Goal: Navigation & Orientation: Find specific page/section

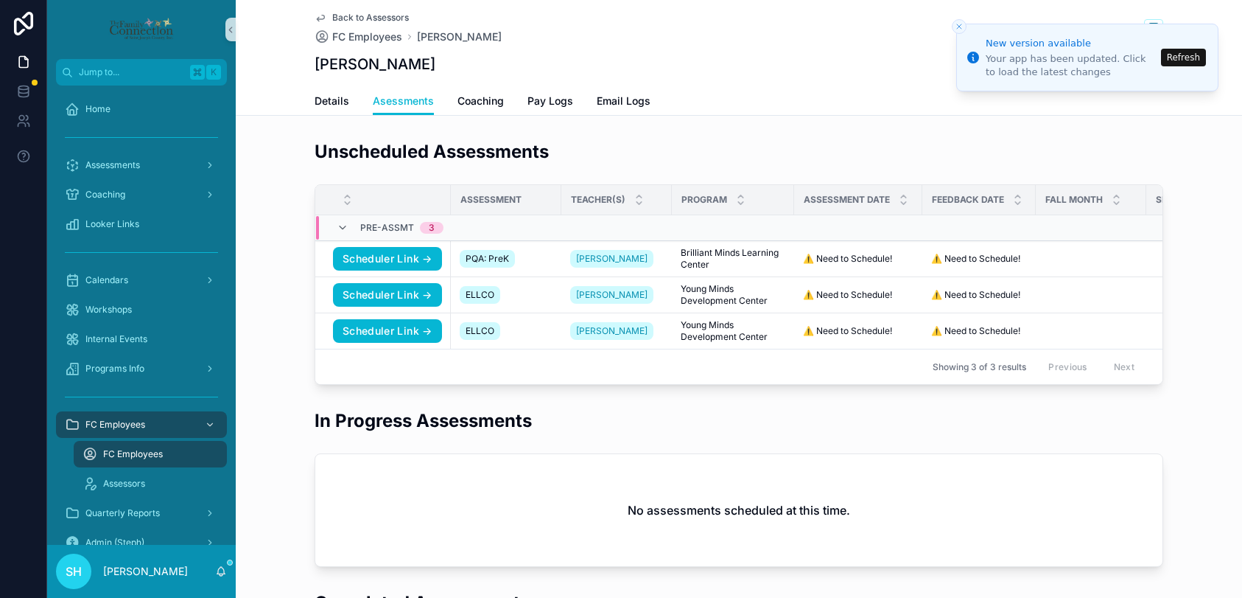
click at [1199, 64] on button "Refresh" at bounding box center [1183, 58] width 45 height 18
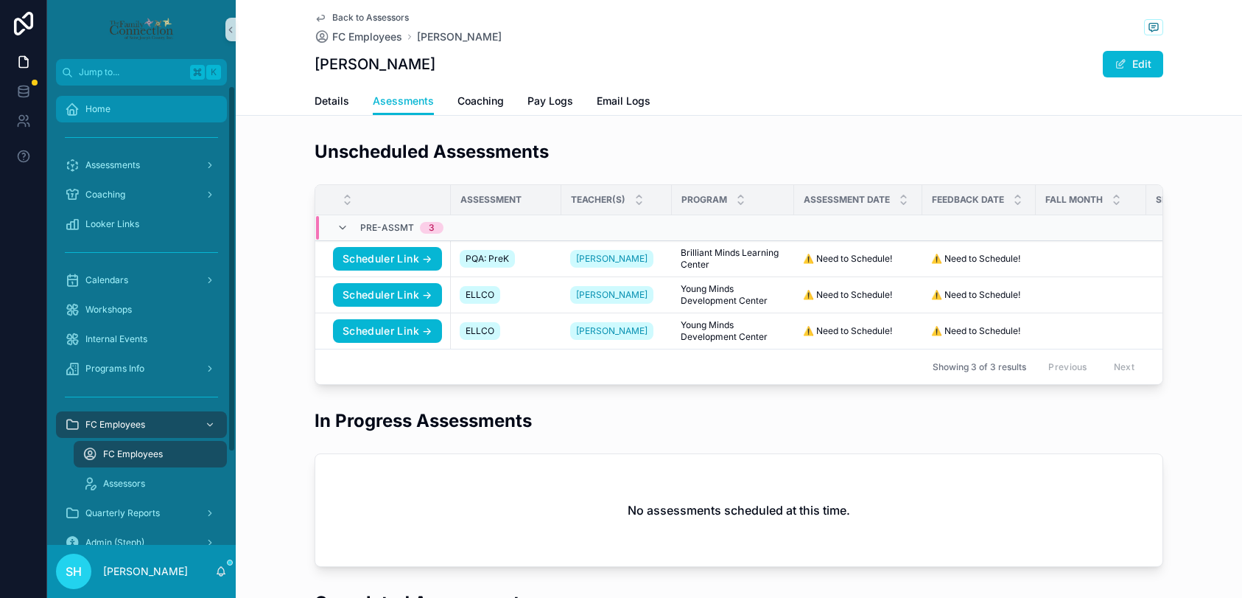
click at [100, 111] on span "Home" at bounding box center [97, 109] width 25 height 12
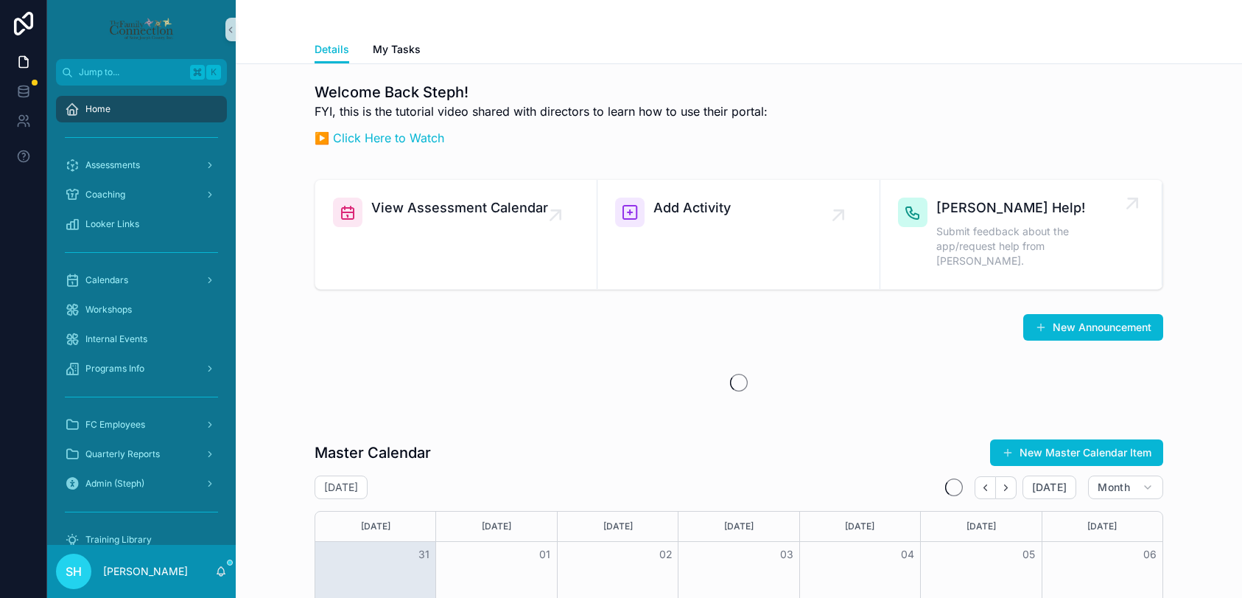
click at [981, 211] on span "[PERSON_NAME] Help!" at bounding box center [1029, 207] width 184 height 21
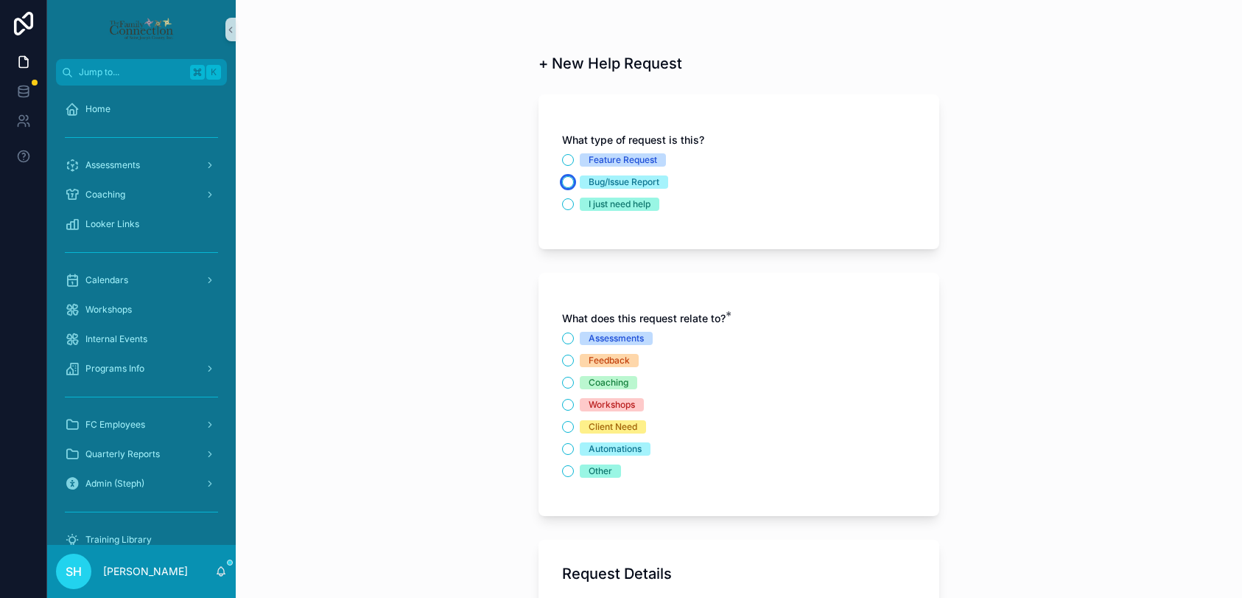
click at [565, 179] on button "Bug/Issue Report" at bounding box center [568, 182] width 12 height 12
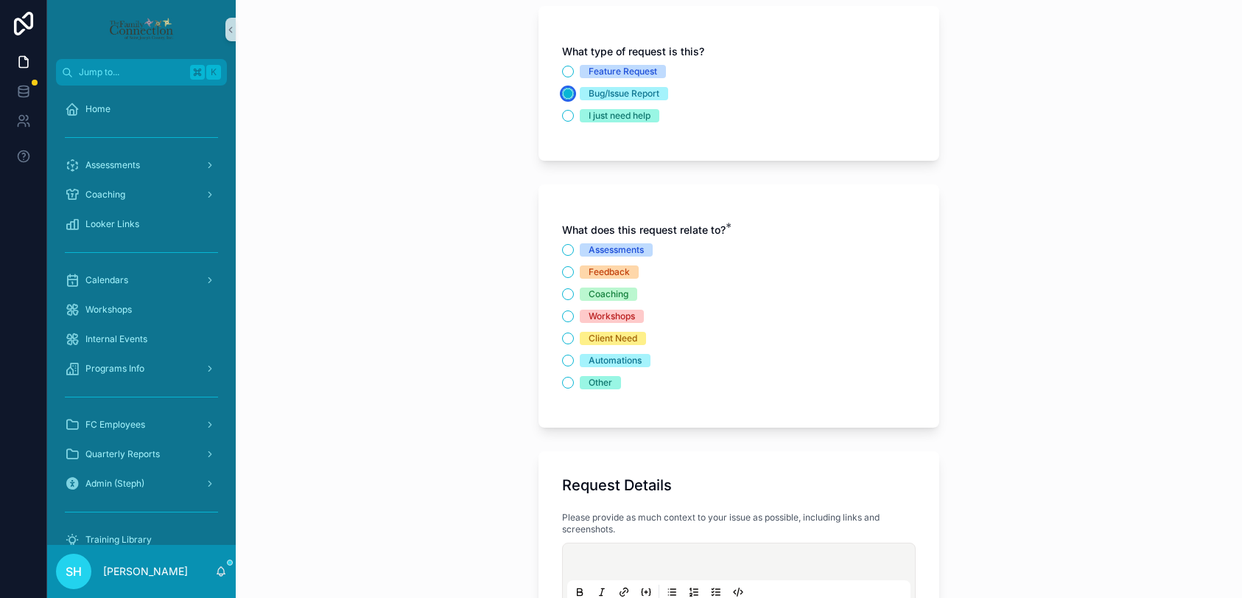
scroll to position [91, 0]
click at [563, 314] on button "Workshops" at bounding box center [568, 314] width 12 height 12
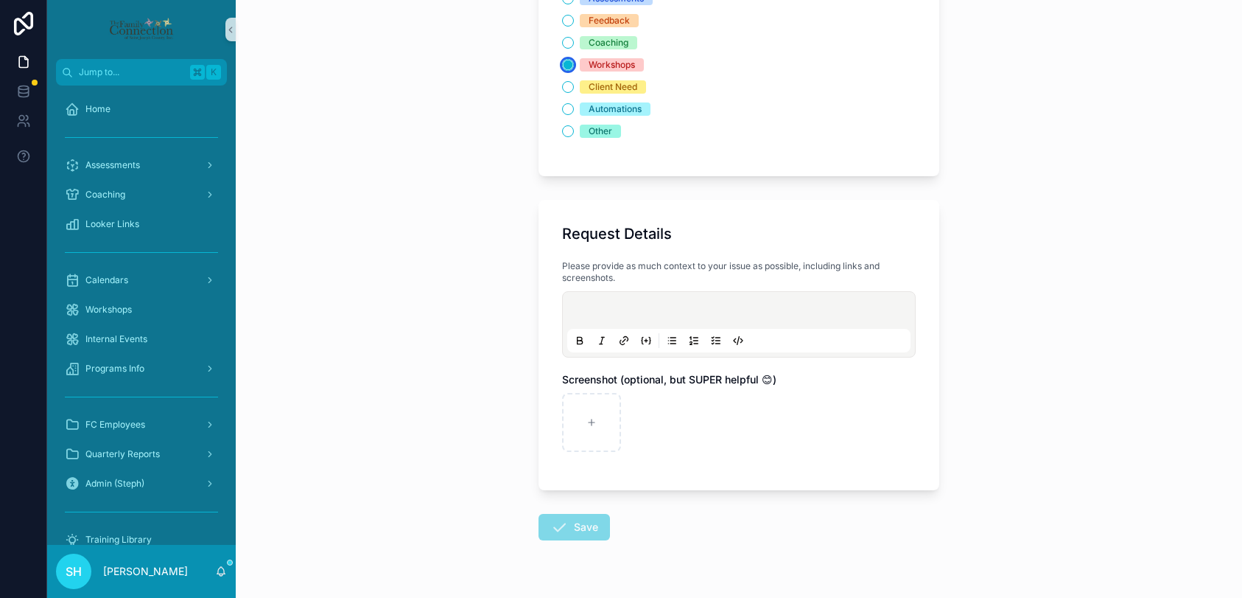
scroll to position [344, 0]
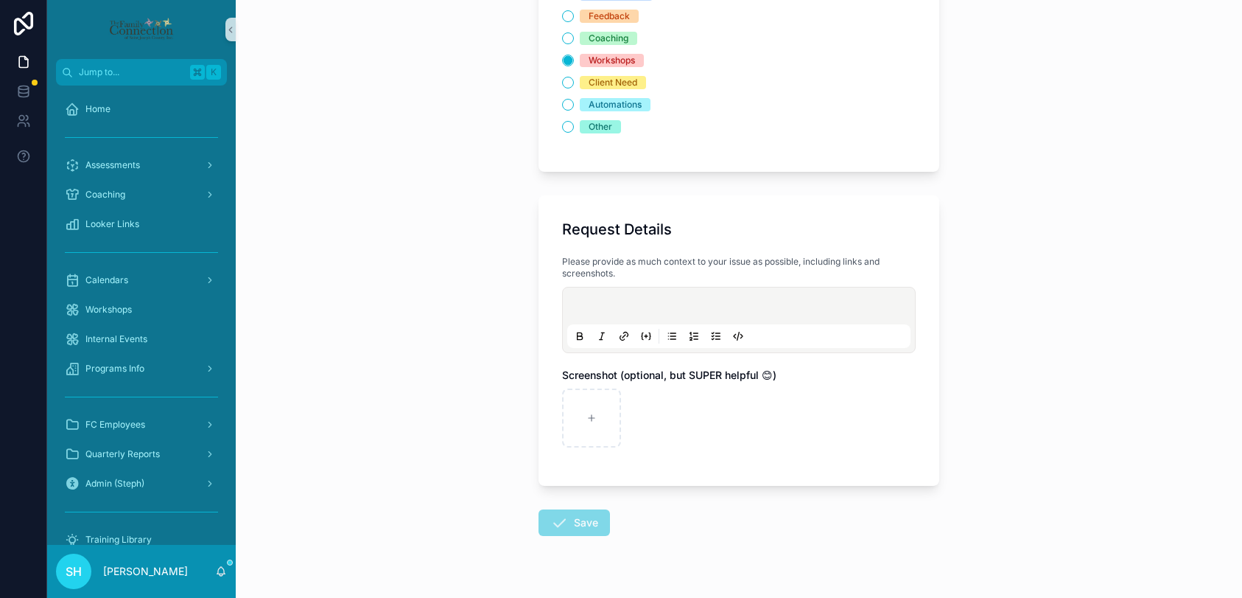
click at [639, 309] on p "scrollable content" at bounding box center [741, 308] width 343 height 15
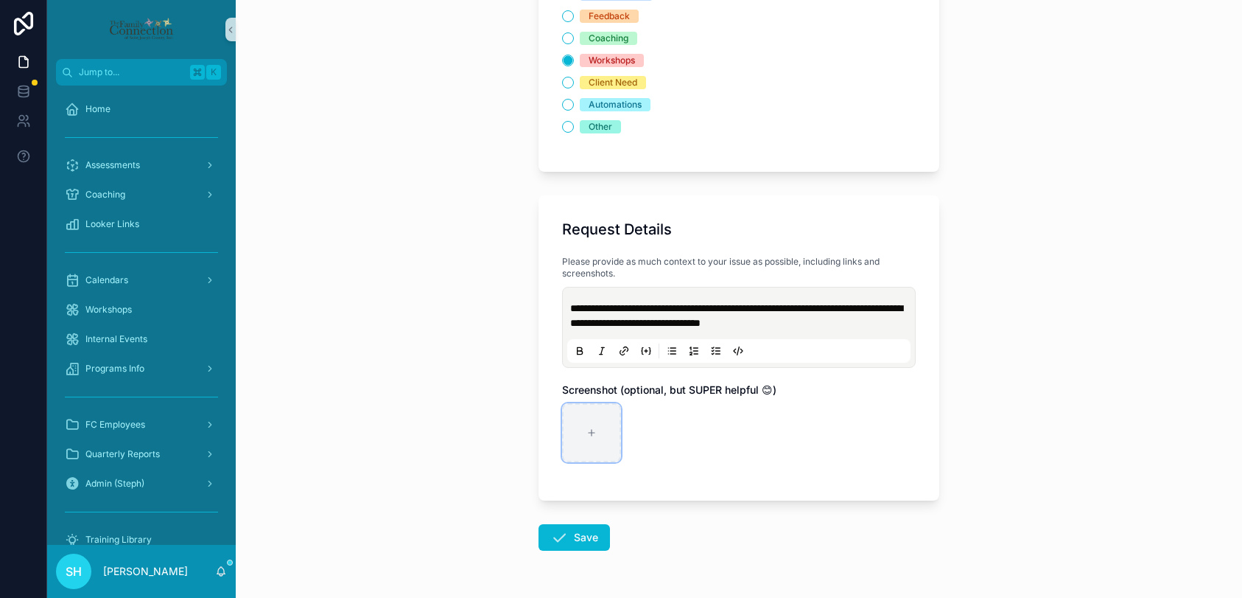
click at [593, 434] on icon "scrollable content" at bounding box center [592, 432] width 10 height 10
type input "**********"
click at [584, 529] on button "Save" at bounding box center [574, 537] width 71 height 27
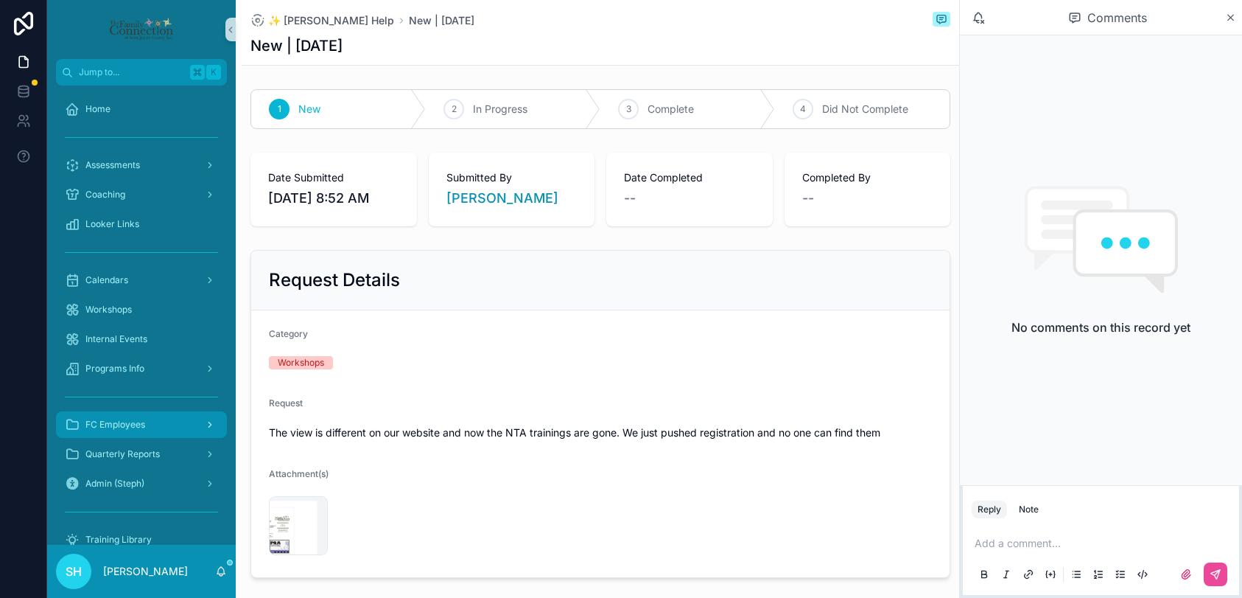
click at [102, 424] on span "FC Employees" at bounding box center [115, 425] width 60 height 12
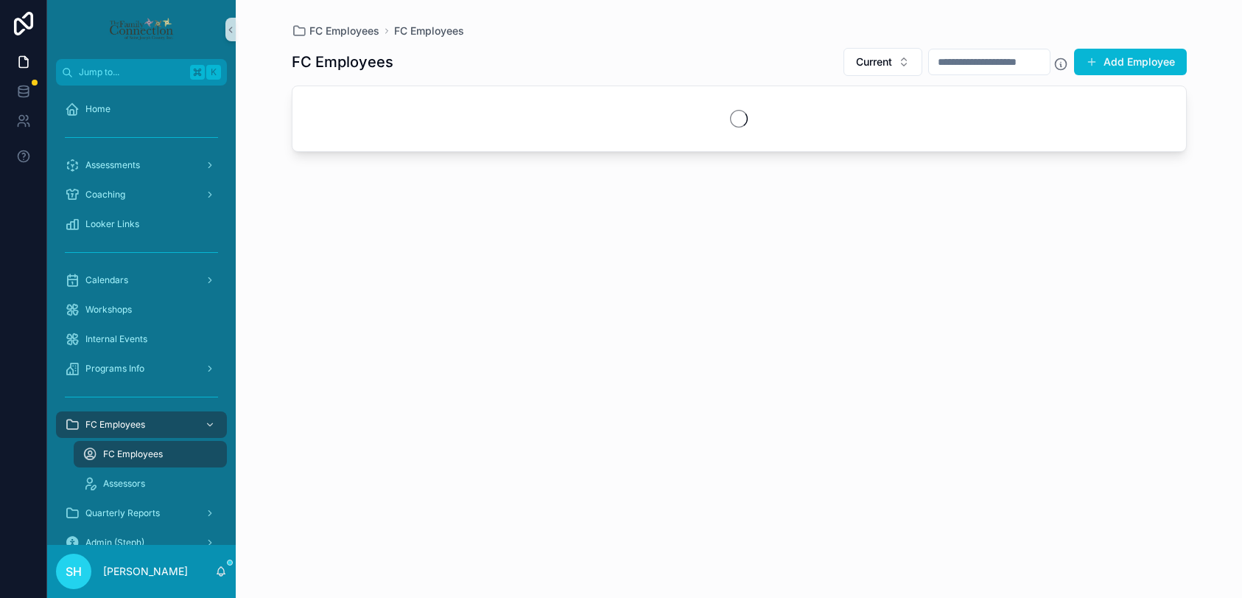
click at [108, 453] on span "FC Employees" at bounding box center [133, 454] width 60 height 12
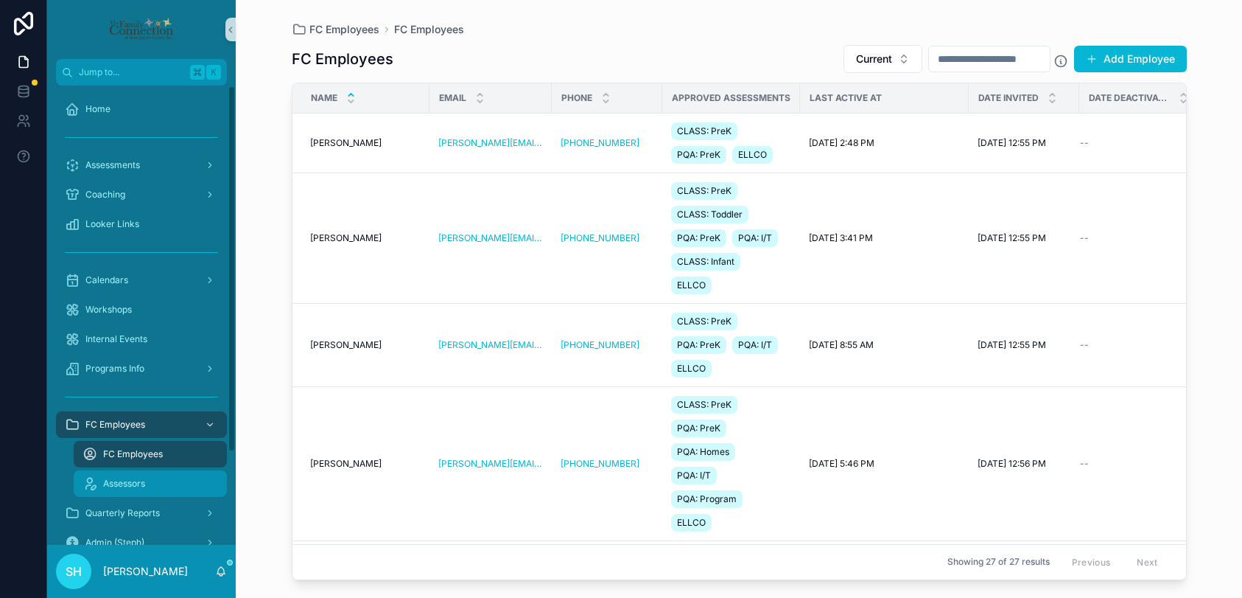
click at [148, 484] on div "Assessors" at bounding box center [151, 484] width 136 height 24
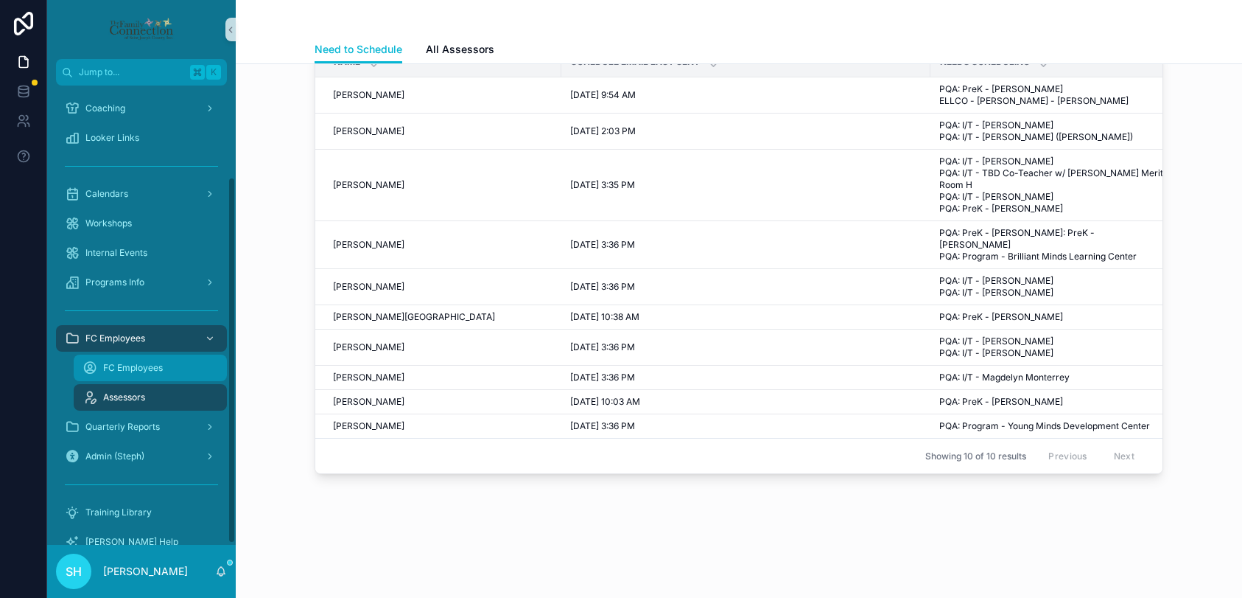
scroll to position [116, 0]
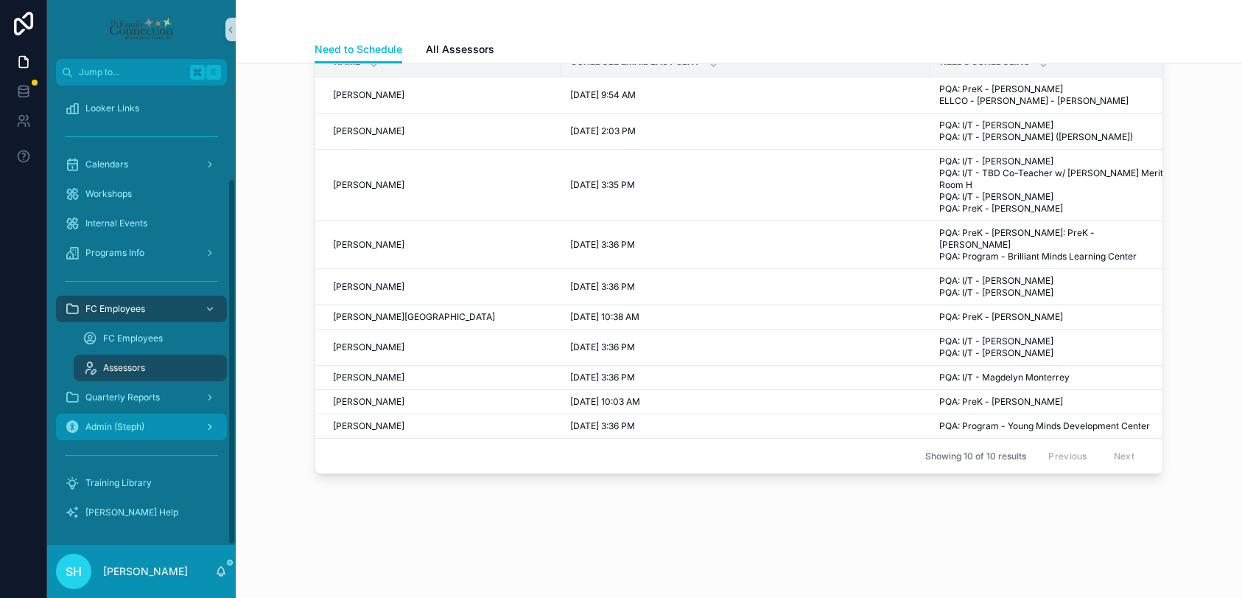
click at [117, 427] on span "Admin (Steph)" at bounding box center [114, 427] width 59 height 12
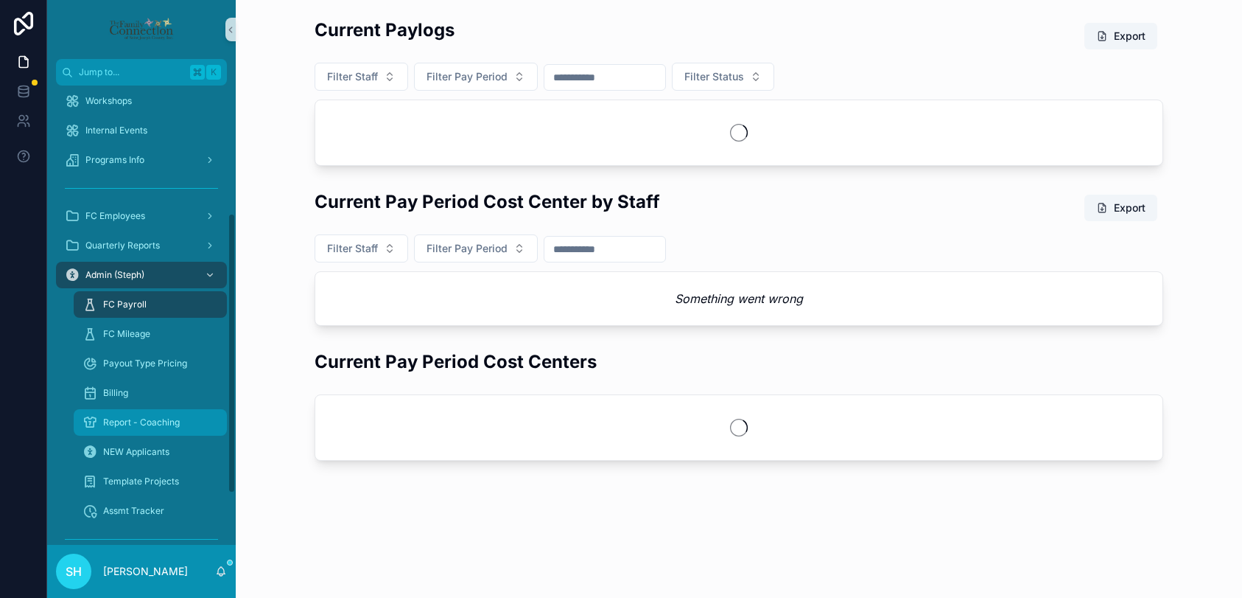
scroll to position [217, 0]
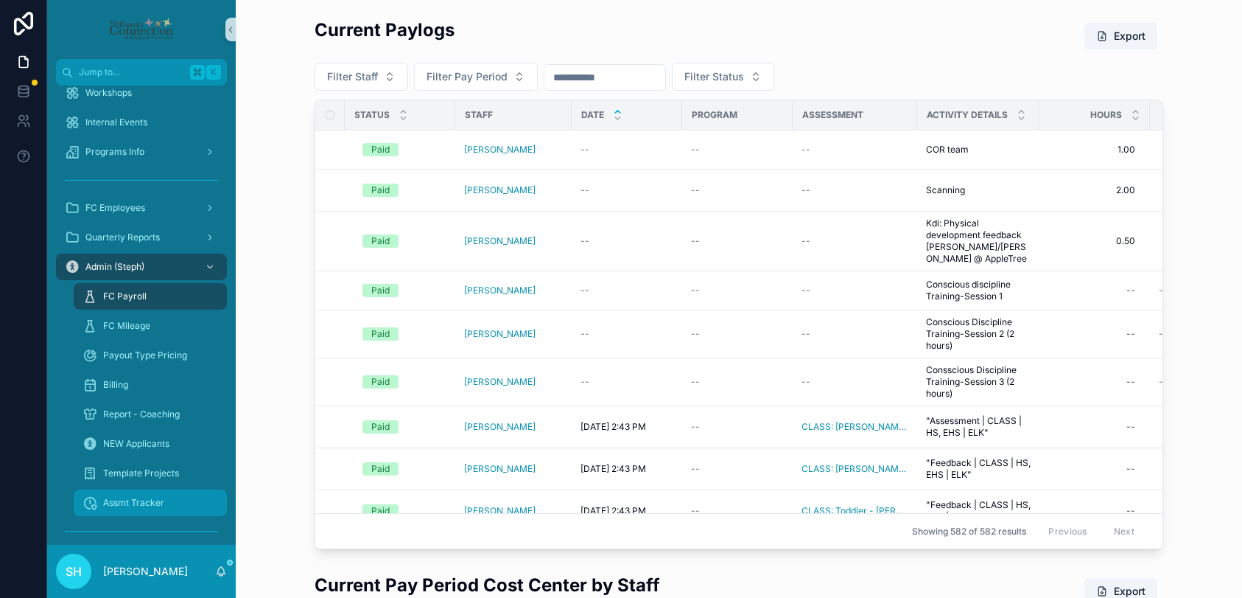
click at [116, 500] on span "Assmt Tracker" at bounding box center [133, 503] width 61 height 12
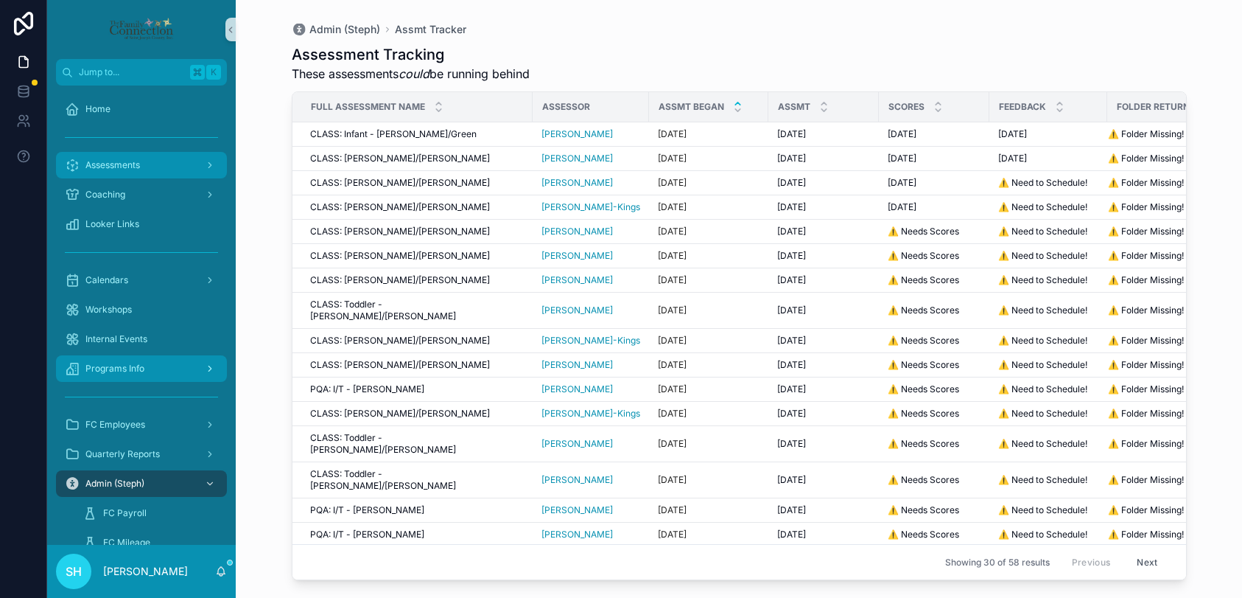
click at [110, 159] on span "Assessments" at bounding box center [112, 165] width 55 height 12
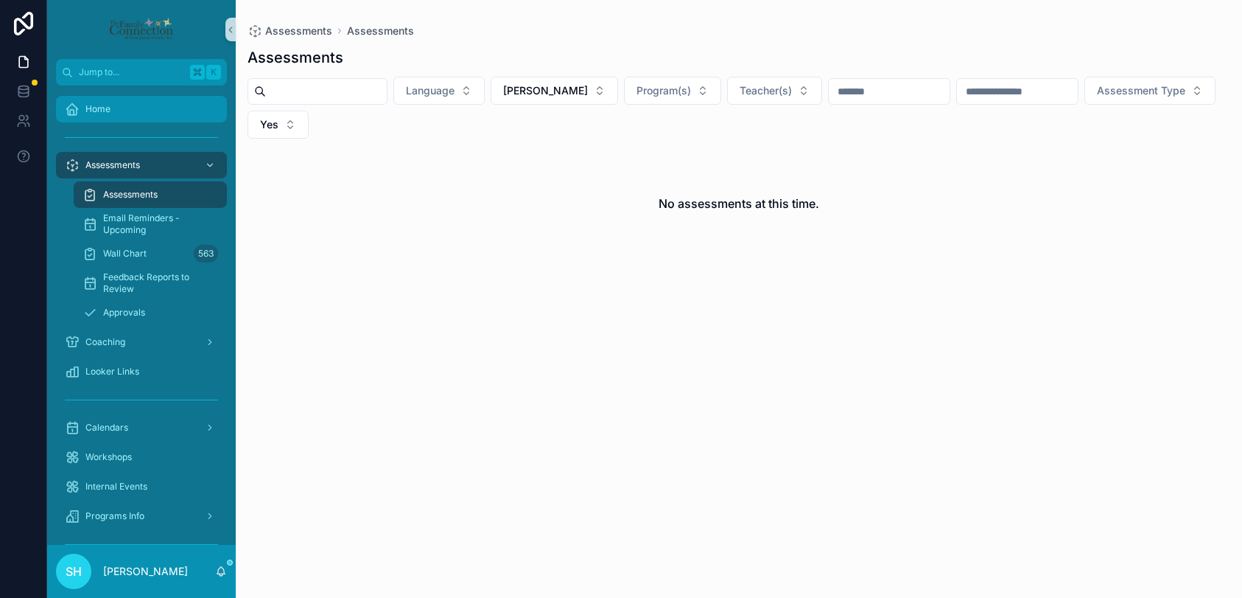
click at [102, 108] on span "Home" at bounding box center [97, 109] width 25 height 12
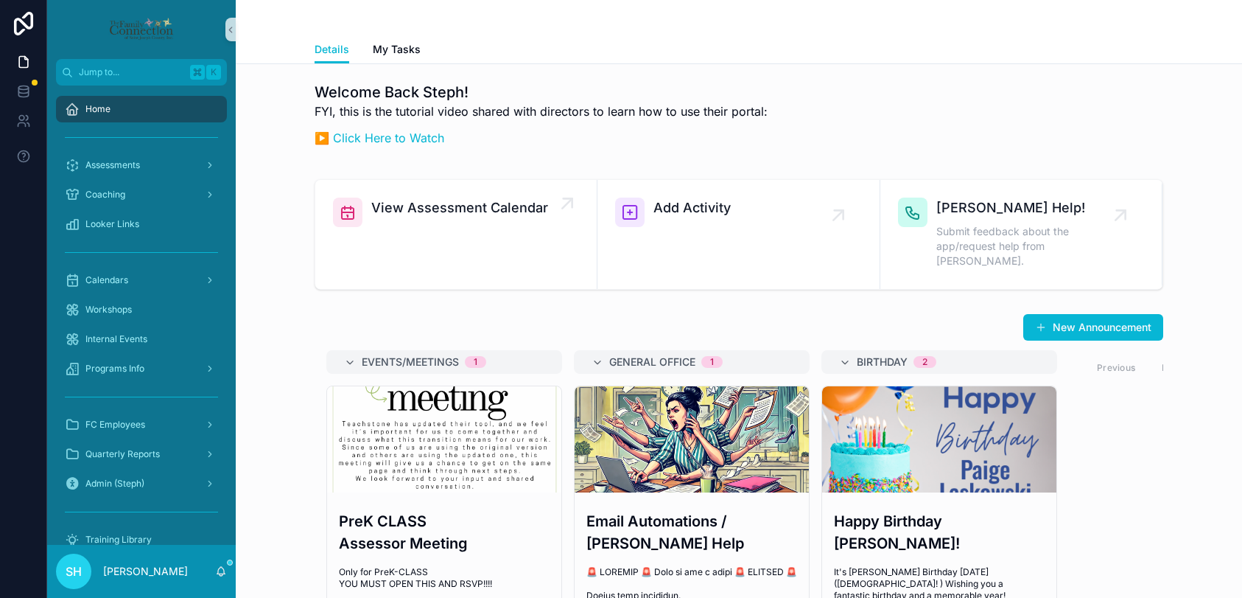
click at [539, 218] on div "View Assessment Calendar" at bounding box center [459, 211] width 177 height 29
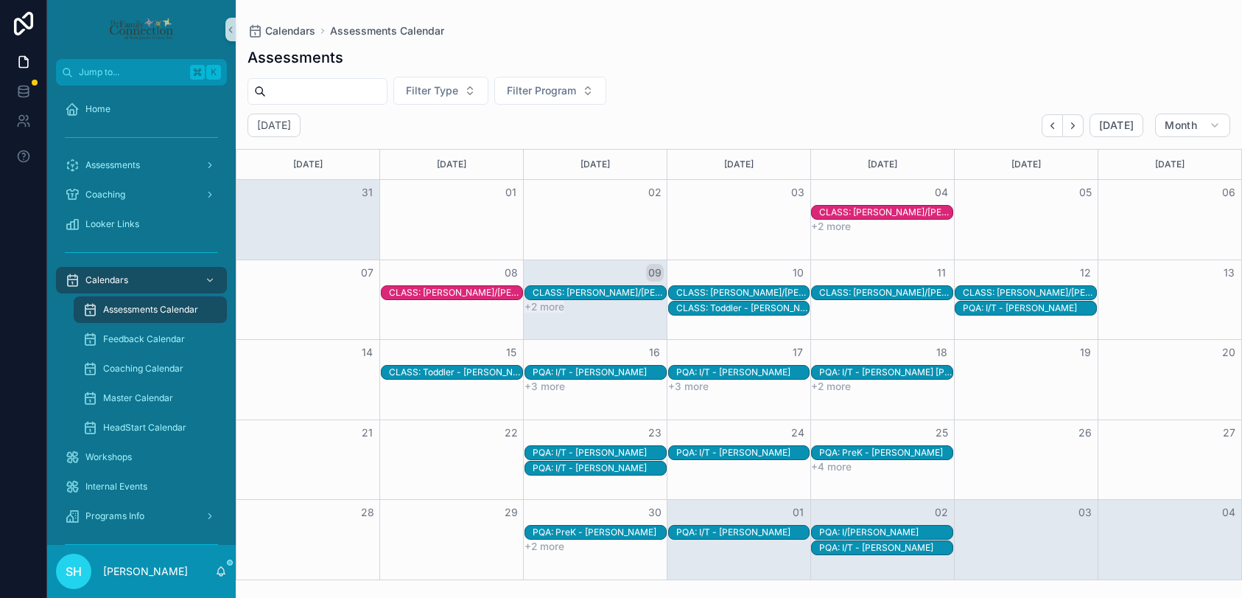
click at [775, 321] on div "Month View" at bounding box center [739, 300] width 144 height 80
click at [773, 307] on div "CLASS: Toddler - [PERSON_NAME]/[PERSON_NAME]" at bounding box center [742, 308] width 133 height 12
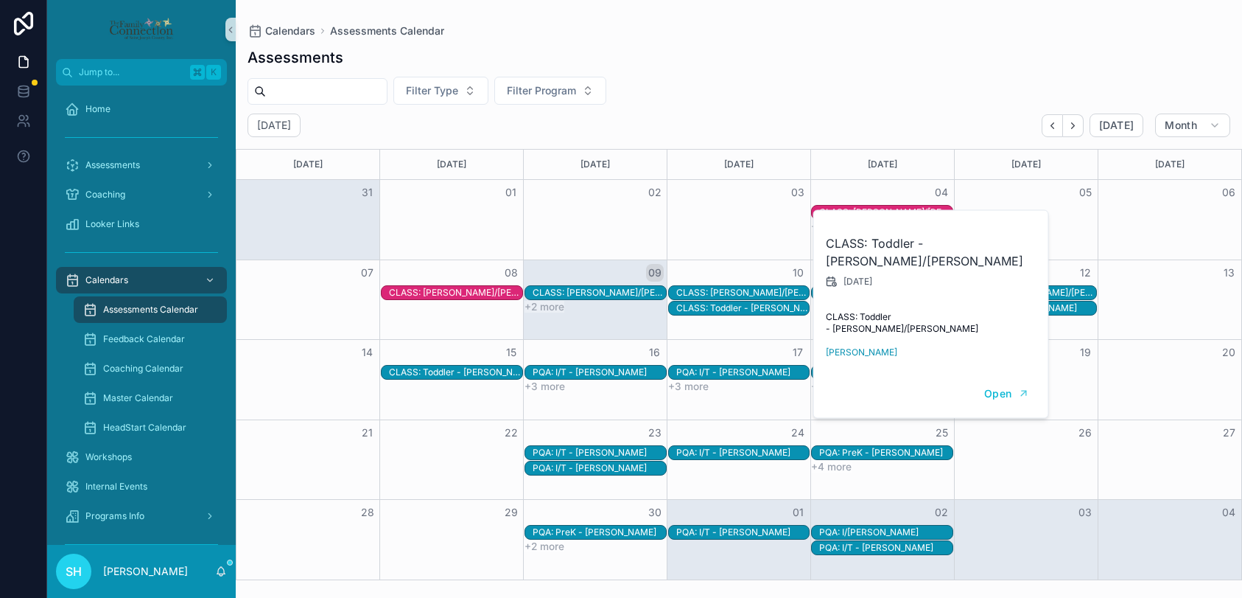
click at [754, 326] on div "Month View" at bounding box center [739, 300] width 144 height 80
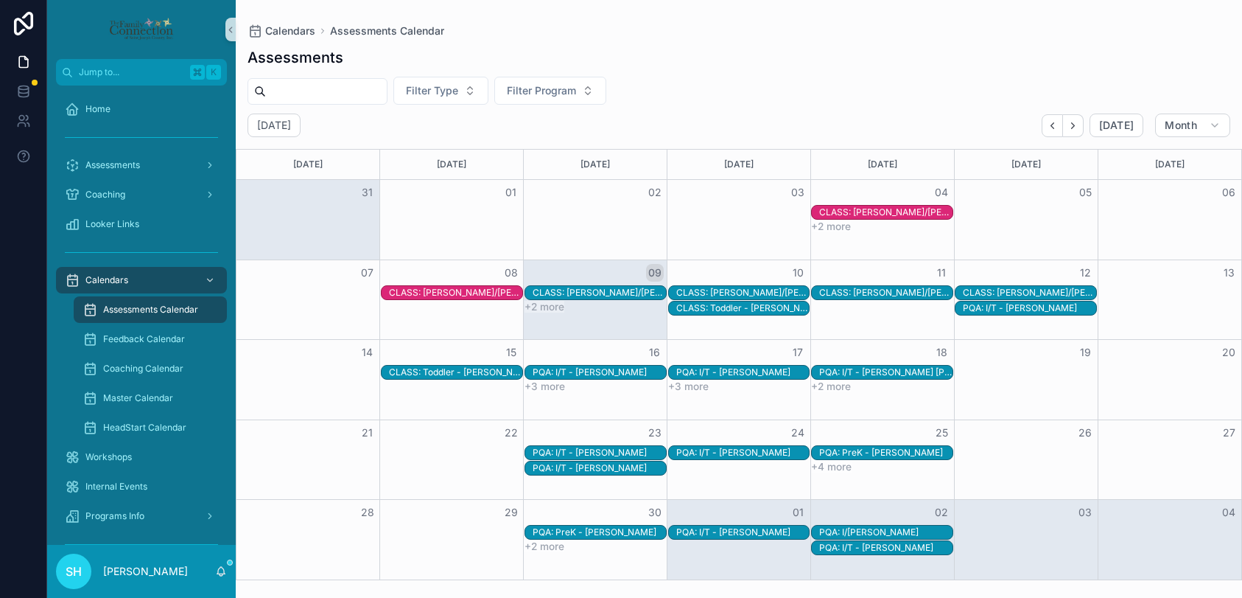
click at [1010, 292] on div "CLASS: [PERSON_NAME]/[PERSON_NAME]" at bounding box center [1029, 293] width 133 height 12
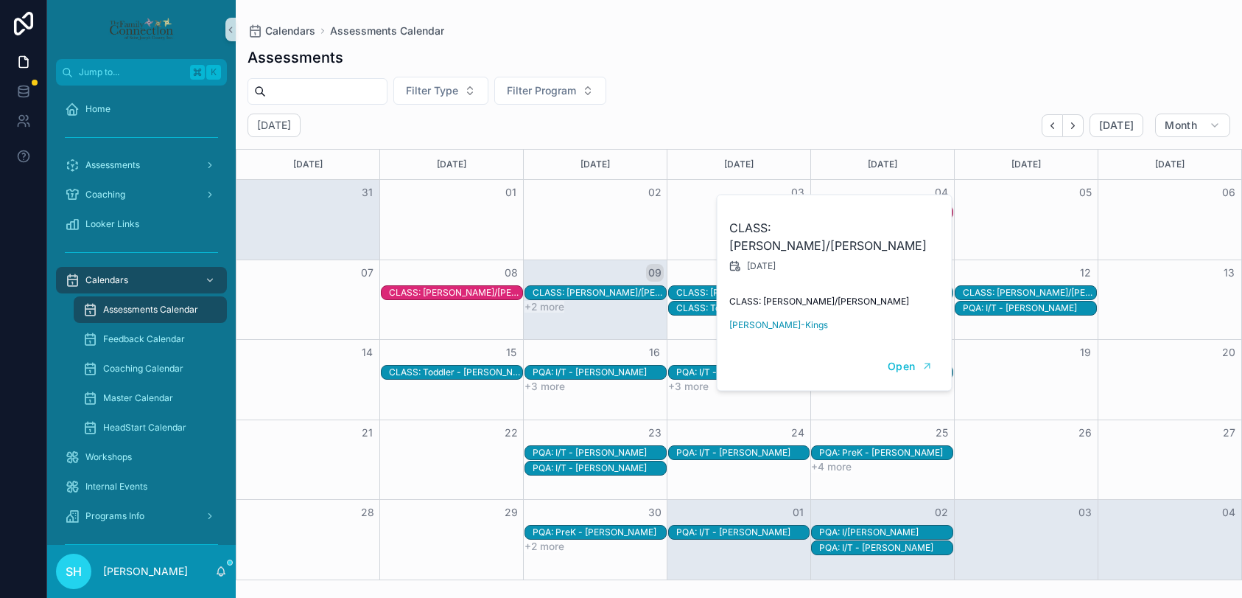
click at [1021, 332] on div "Month View" at bounding box center [1026, 300] width 144 height 80
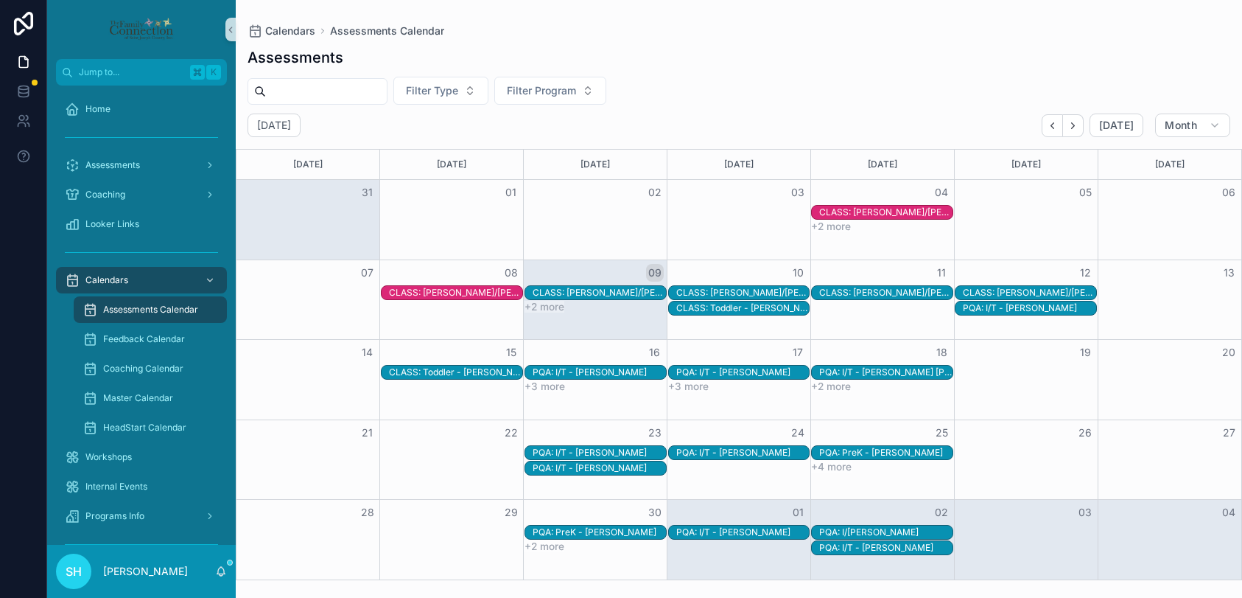
click at [468, 375] on div "CLASS: Toddler - [PERSON_NAME]/[PERSON_NAME]" at bounding box center [455, 372] width 133 height 12
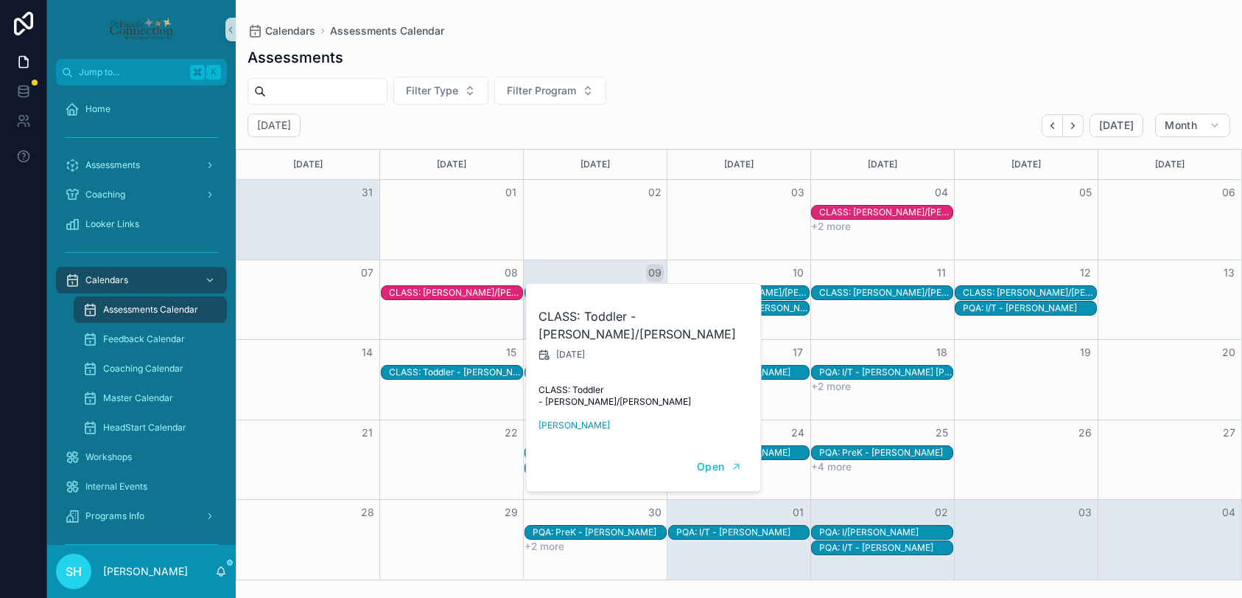
click at [469, 406] on div "Month View" at bounding box center [452, 380] width 144 height 80
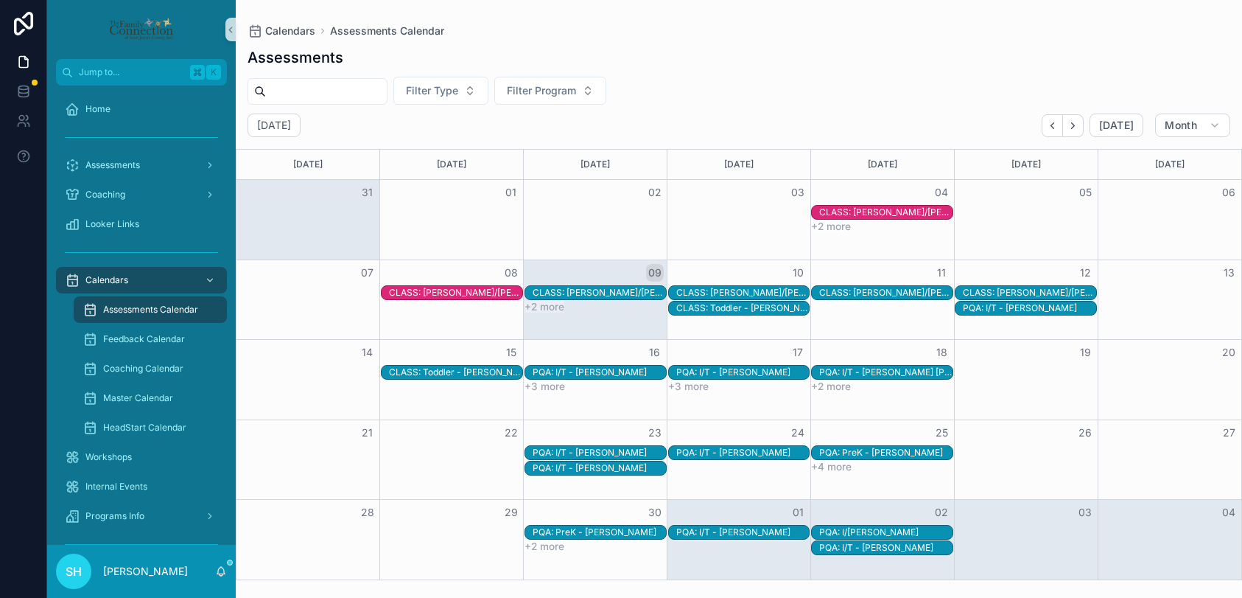
click at [618, 370] on div "PQA: I/T - [PERSON_NAME]" at bounding box center [599, 372] width 133 height 12
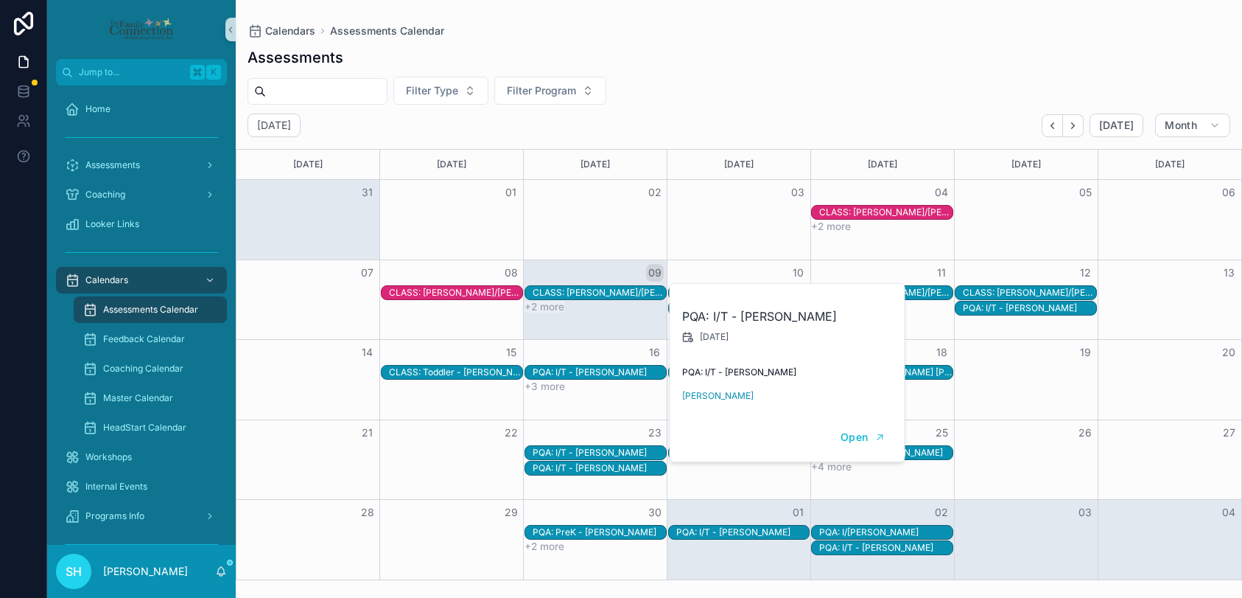
click at [571, 384] on div "+3 more" at bounding box center [596, 386] width 144 height 13
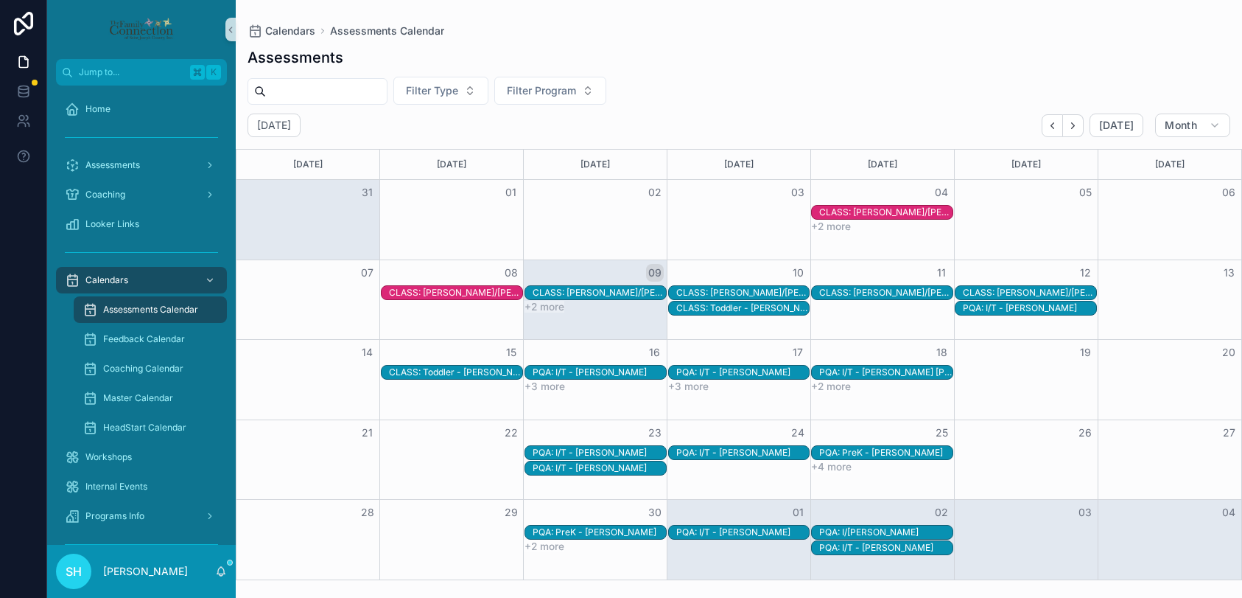
click at [554, 388] on button "+3 more" at bounding box center [545, 386] width 41 height 12
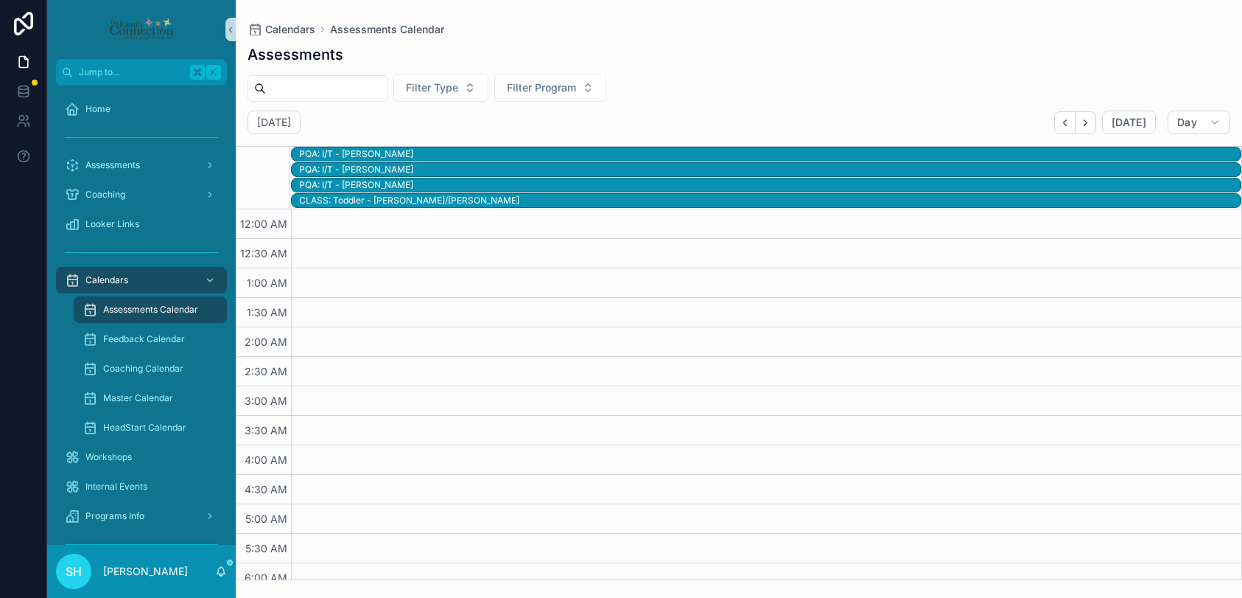
click at [370, 202] on div "CLASS: Toddler - [PERSON_NAME]/[PERSON_NAME]" at bounding box center [770, 201] width 942 height 12
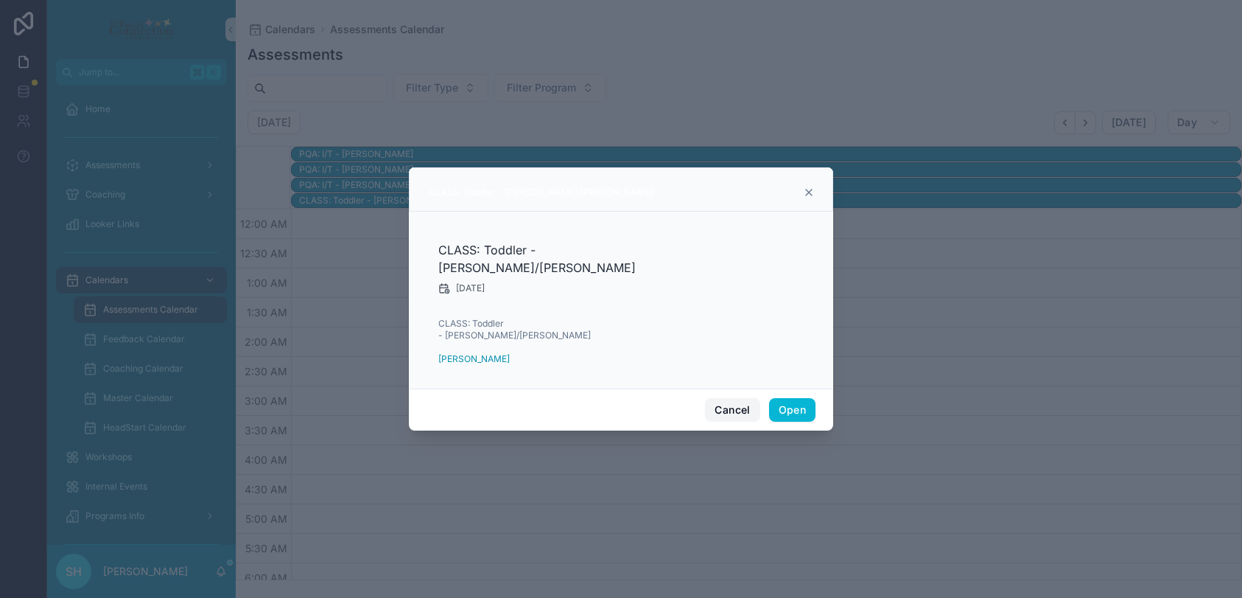
click at [738, 401] on button "Cancel" at bounding box center [732, 410] width 55 height 24
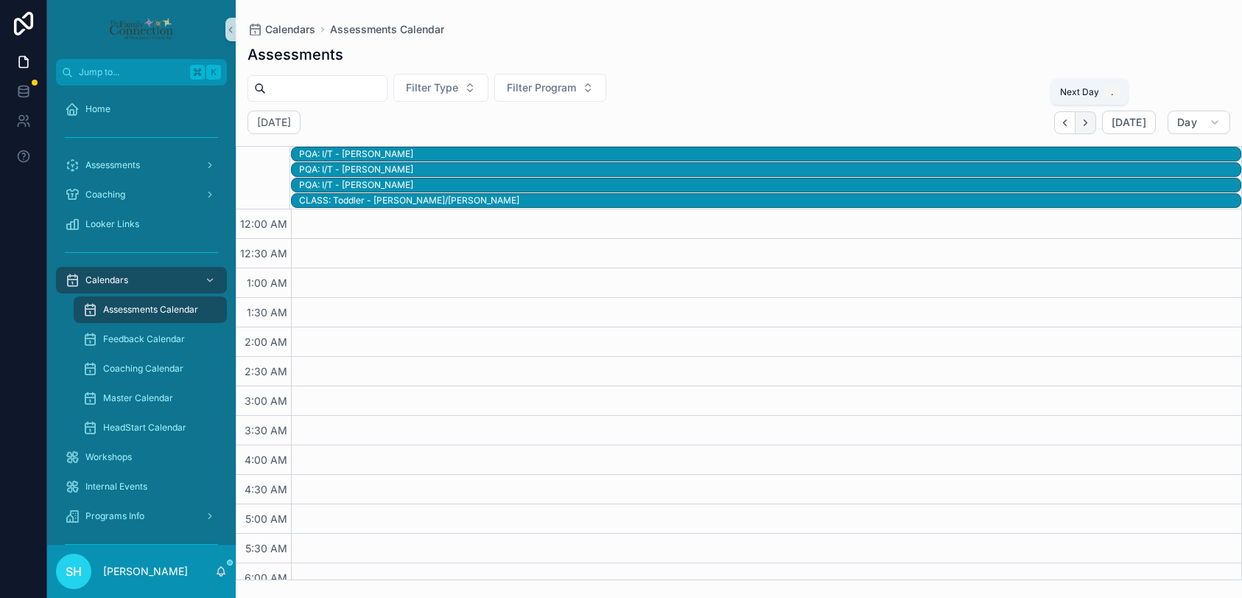
click at [1085, 127] on icon "Next" at bounding box center [1085, 122] width 11 height 11
click at [387, 181] on div "CLASS: [PERSON_NAME]/[PERSON_NAME]" at bounding box center [770, 185] width 942 height 12
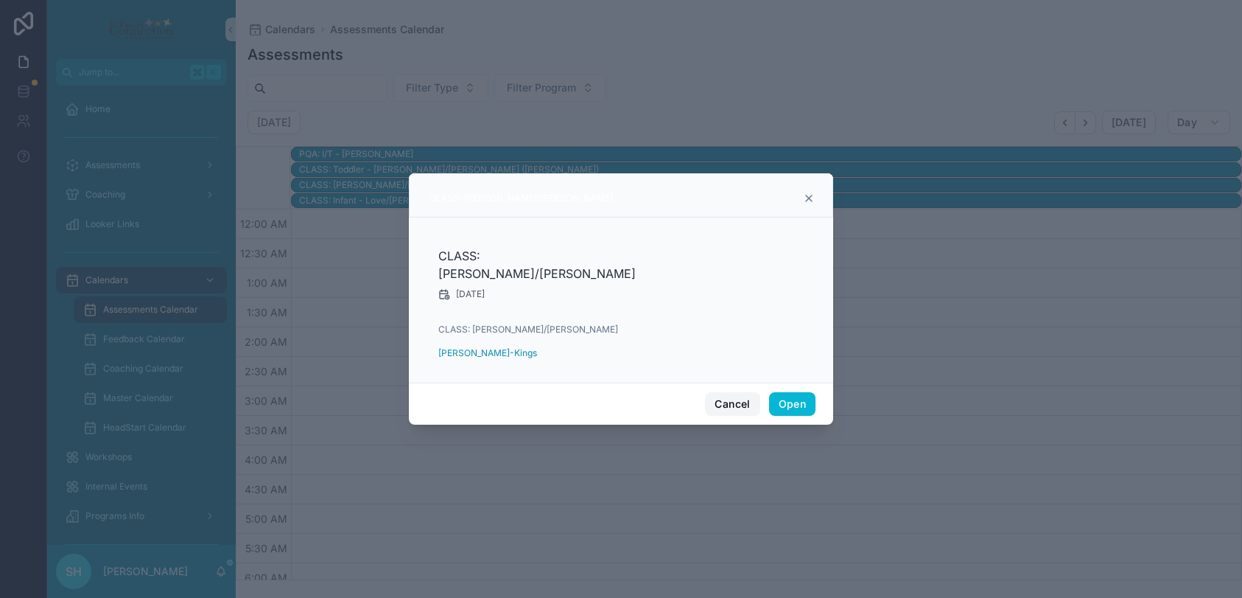
click at [737, 395] on button "Cancel" at bounding box center [732, 404] width 55 height 24
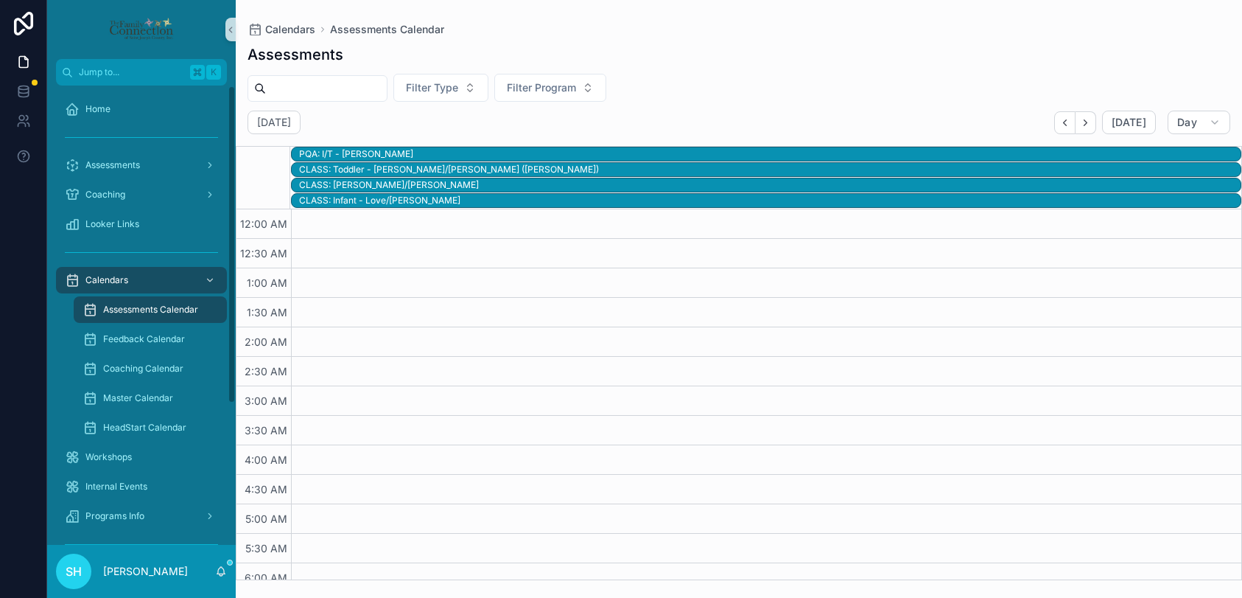
click at [107, 308] on span "Assessments Calendar" at bounding box center [150, 310] width 95 height 12
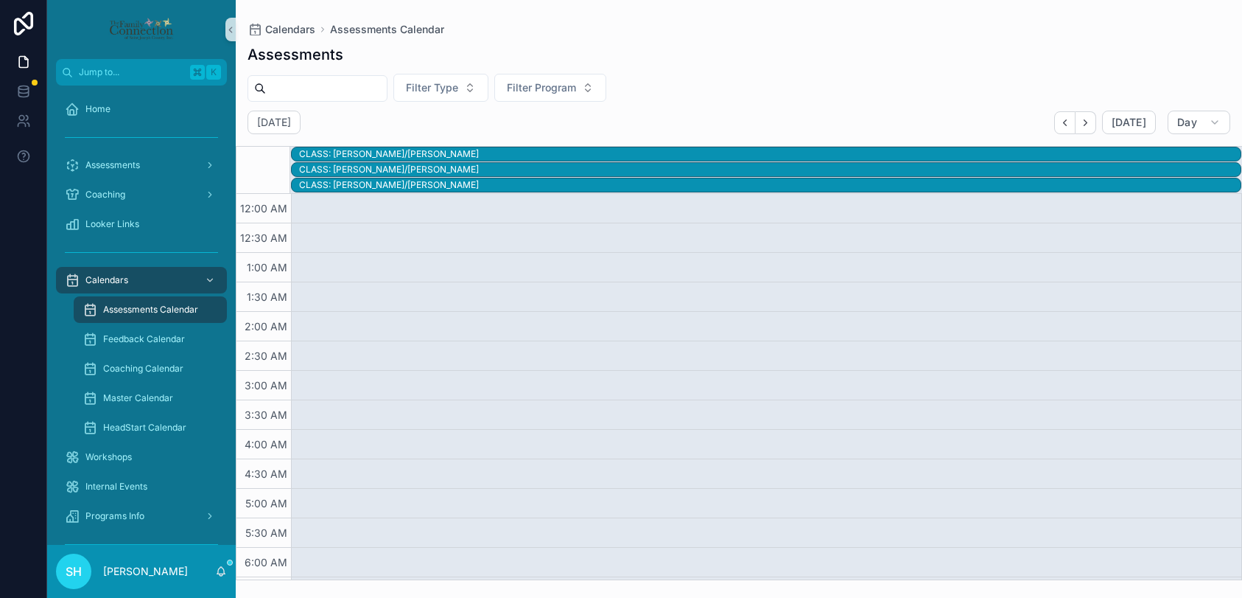
click at [107, 308] on span "Assessments Calendar" at bounding box center [150, 310] width 95 height 12
click at [1120, 131] on button "[DATE]" at bounding box center [1129, 123] width 54 height 24
click at [1202, 116] on button "Day" at bounding box center [1199, 123] width 63 height 24
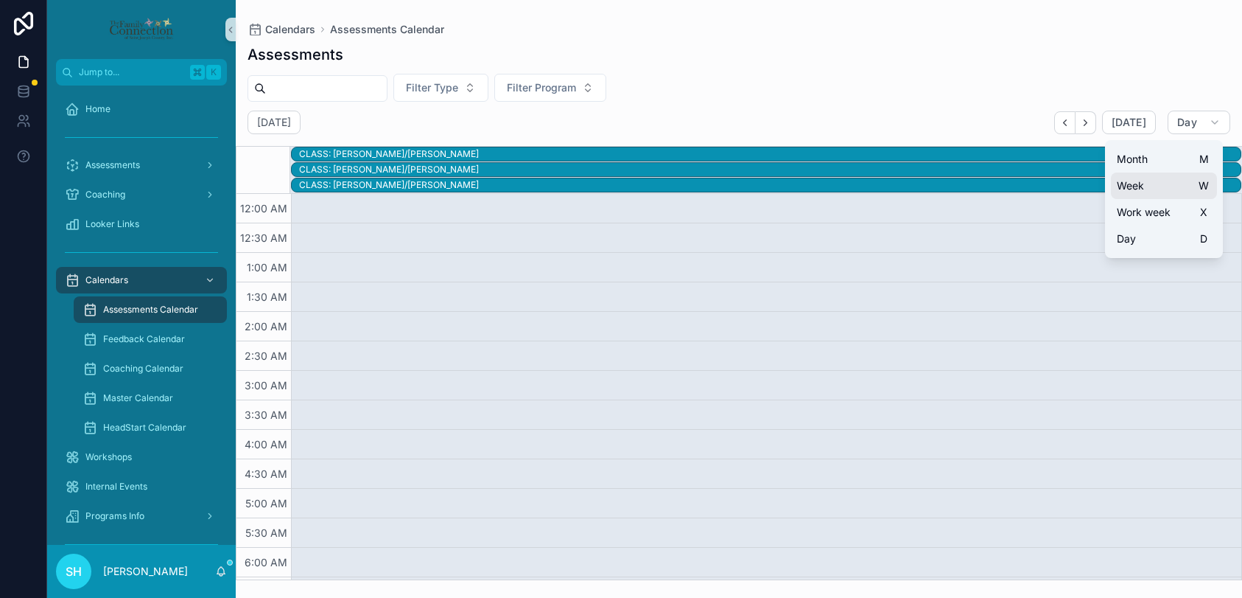
click at [1144, 184] on span "Week" at bounding box center [1130, 185] width 27 height 15
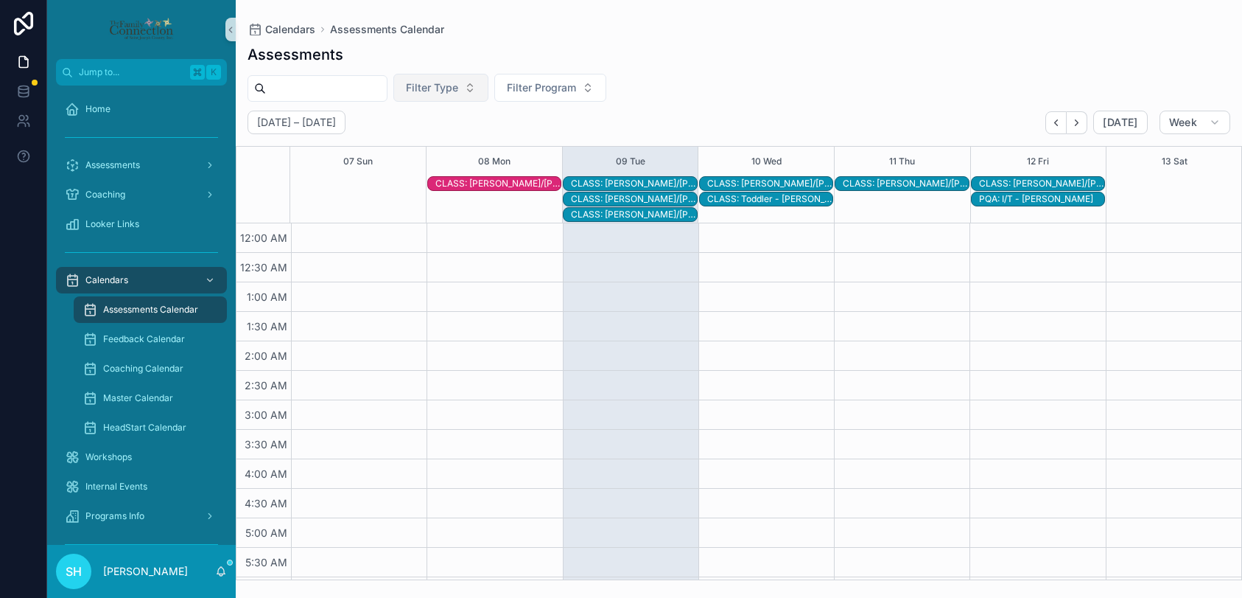
click at [483, 86] on button "Filter Type" at bounding box center [441, 88] width 95 height 28
click at [585, 25] on div "Calendars Assessments Calendar" at bounding box center [739, 30] width 983 height 12
click at [787, 182] on div "CLASS: [PERSON_NAME]/[PERSON_NAME]" at bounding box center [770, 184] width 126 height 12
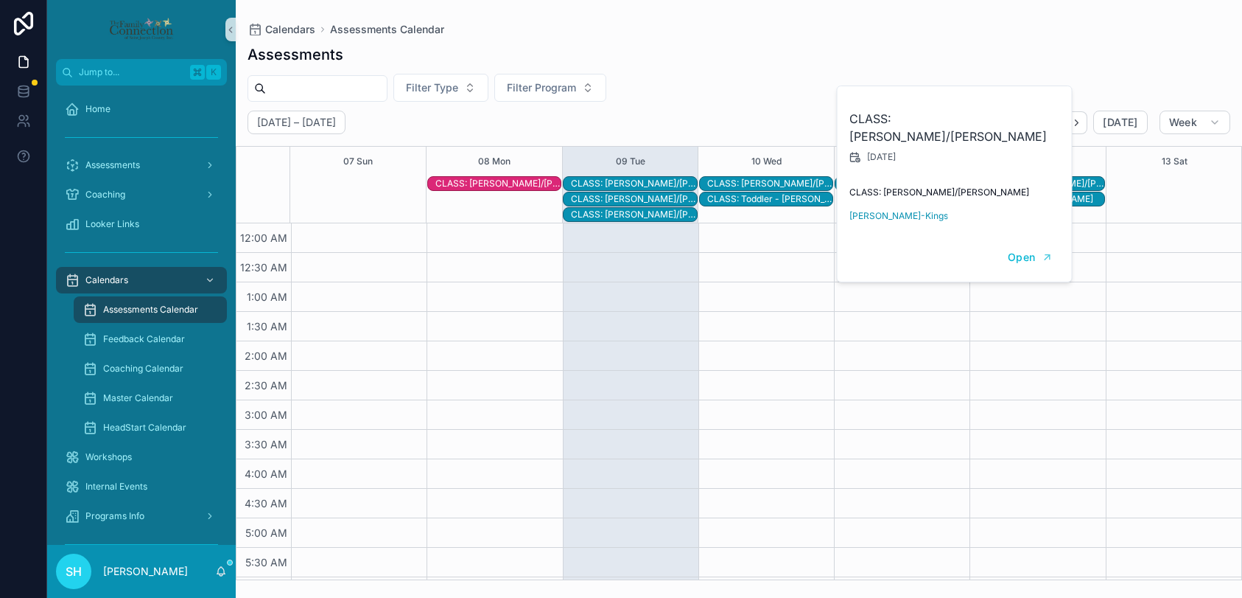
click at [791, 135] on div "[DATE] – [DATE] [DATE] Week 07 Sun 08 Mon 09 Tue 10 Wed 11 Thu 12 Fri 13 Sat CL…" at bounding box center [739, 345] width 1007 height 469
